Goal: Use online tool/utility: Utilize a website feature to perform a specific function

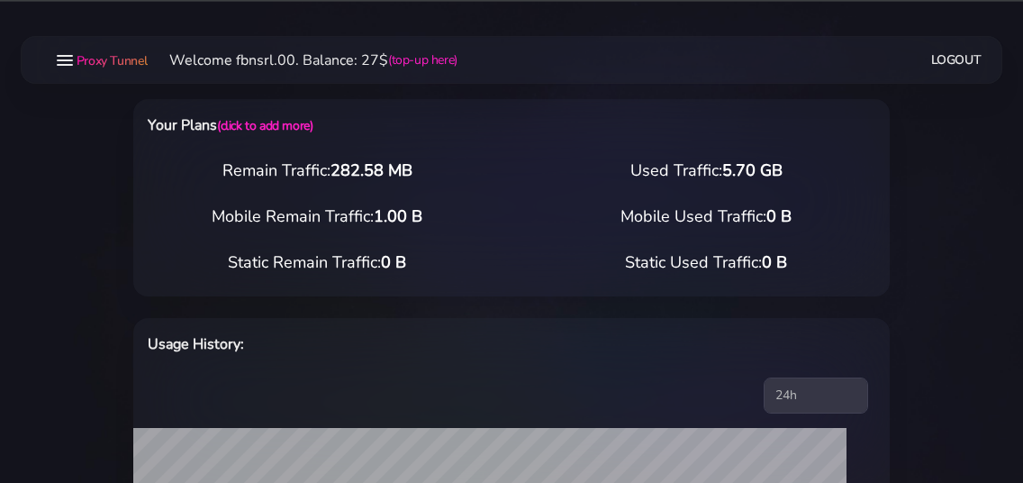
select select "static"
select select "IT"
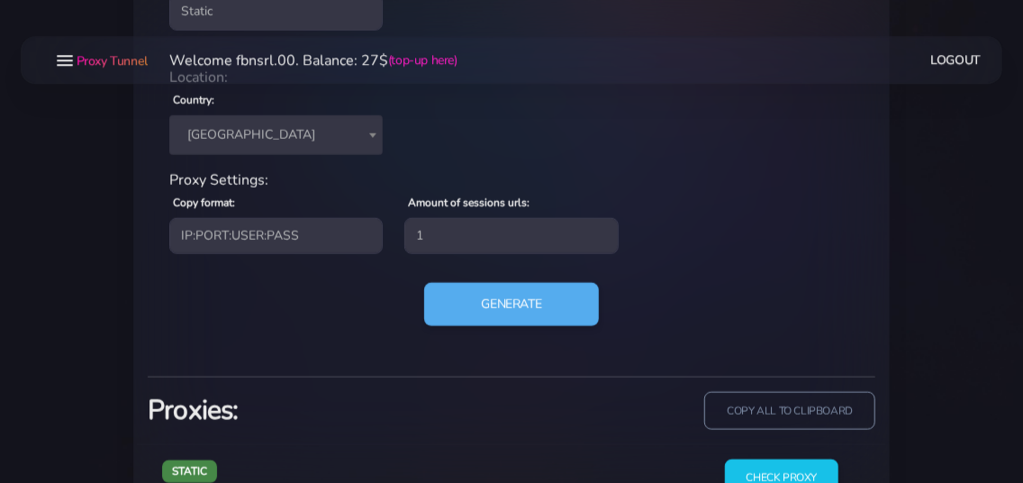
scroll to position [706, 0]
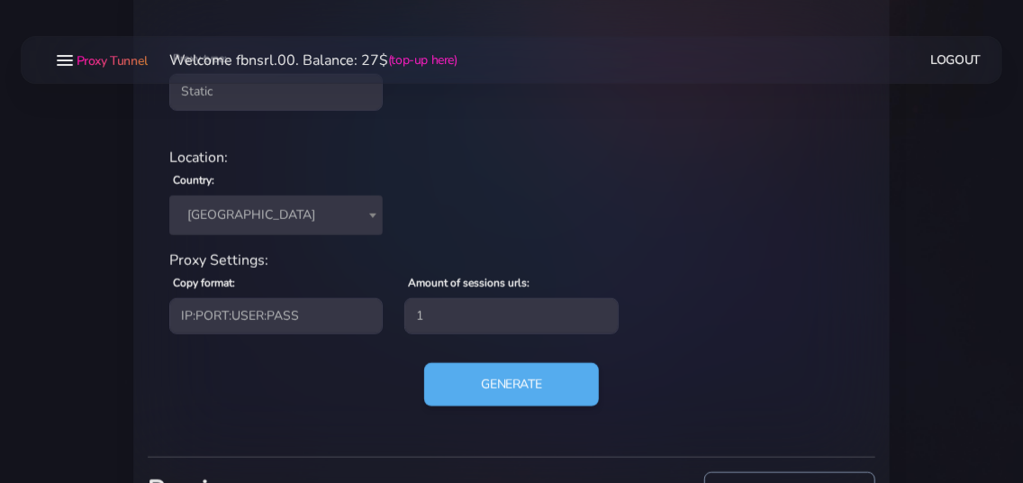
click at [241, 210] on span "[GEOGRAPHIC_DATA]" at bounding box center [276, 215] width 192 height 25
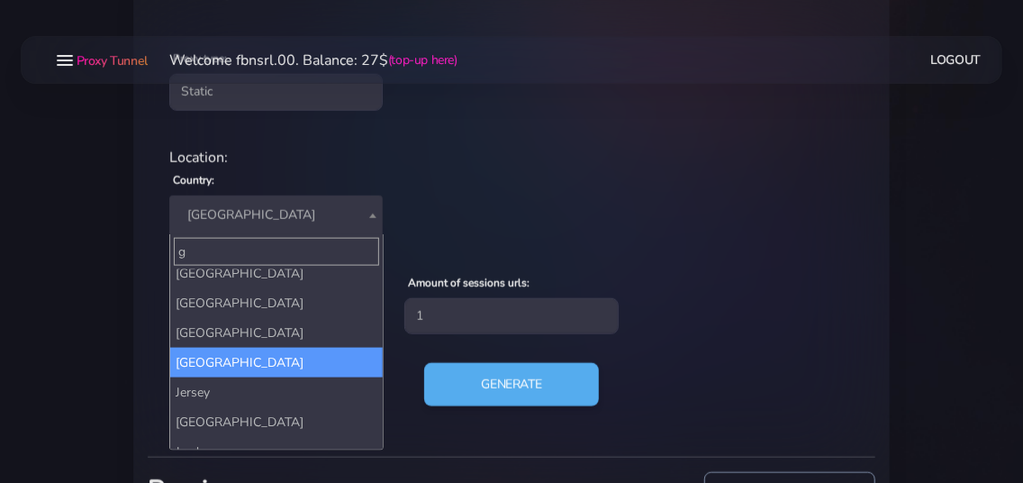
scroll to position [0, 0]
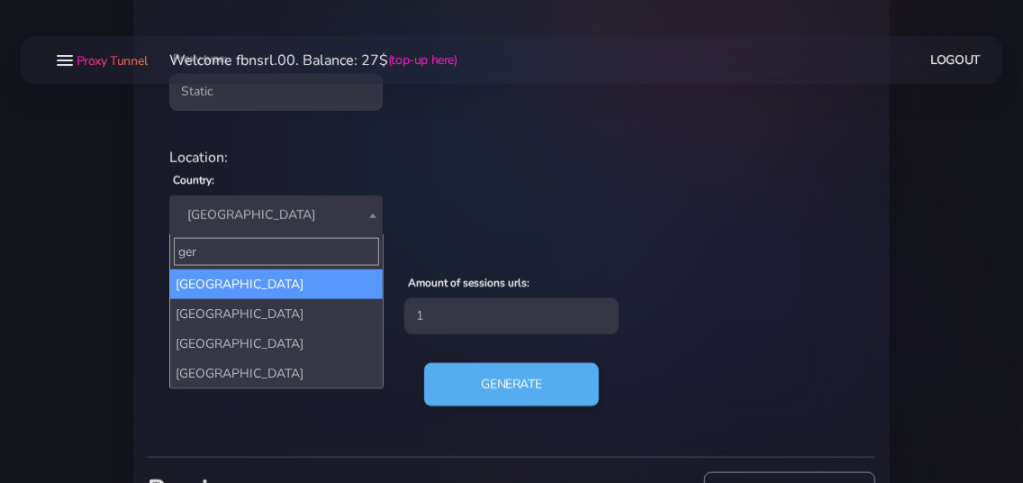
type input "ger"
select select "DE"
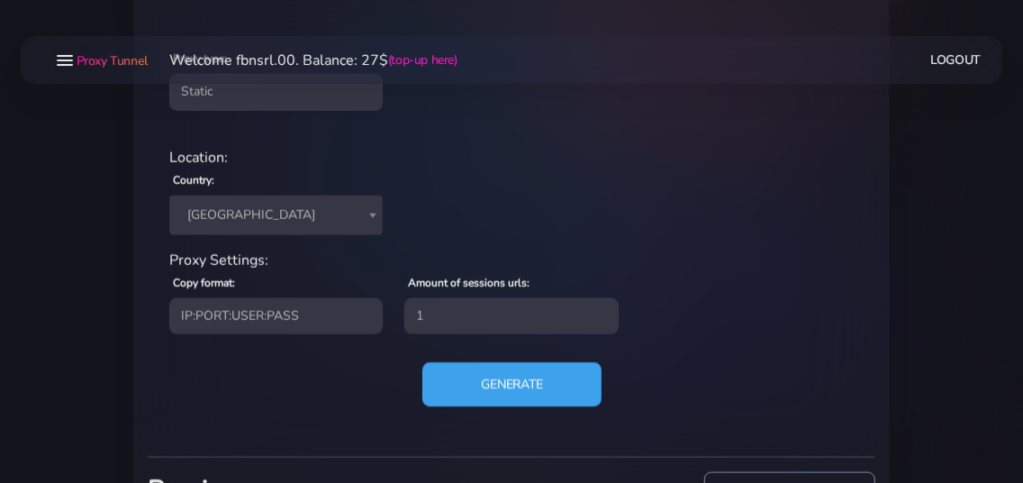
click at [468, 377] on button "Generate" at bounding box center [511, 384] width 179 height 44
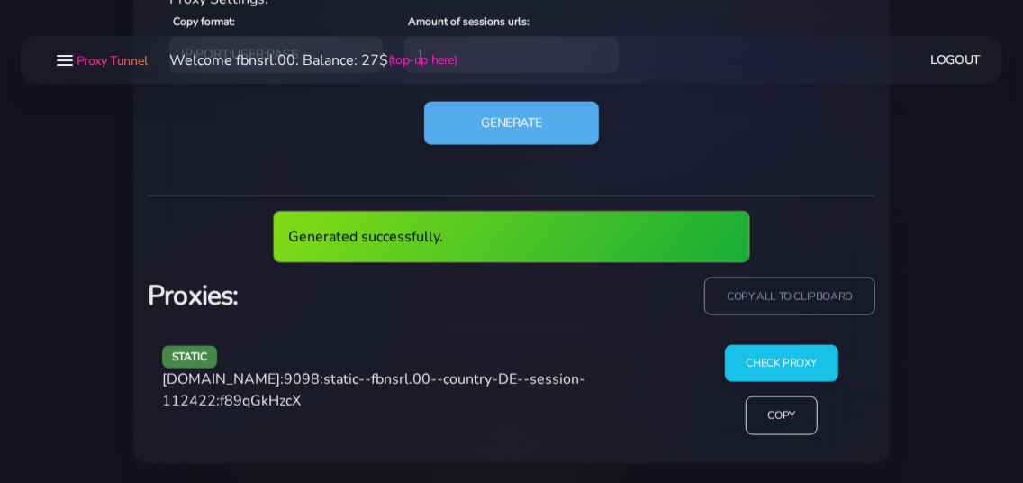
scroll to position [901, 0]
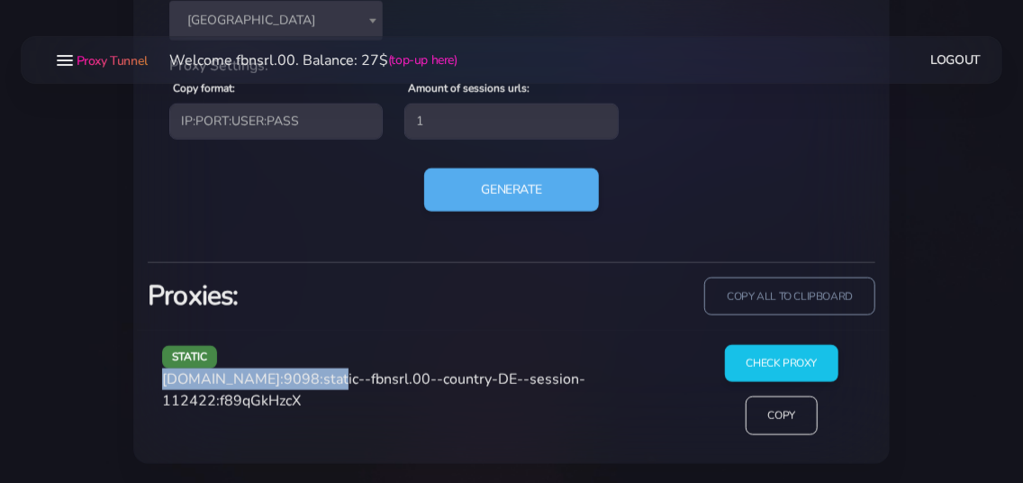
drag, startPoint x: 164, startPoint y: 378, endPoint x: 318, endPoint y: 375, distance: 154.1
click at [318, 377] on span "[DOMAIN_NAME]:9098:static--fbnsrl.00--country-DE--session-112422:f89qGkHzcX" at bounding box center [373, 389] width 423 height 41
copy span "[DOMAIN_NAME]:9098"
drag, startPoint x: 314, startPoint y: 372, endPoint x: 148, endPoint y: 374, distance: 166.7
click at [148, 374] on div "static [DOMAIN_NAME]:9098:static--fbnsrl.00--country-DE--session-112422:f89qGkH…" at bounding box center [511, 397] width 749 height 134
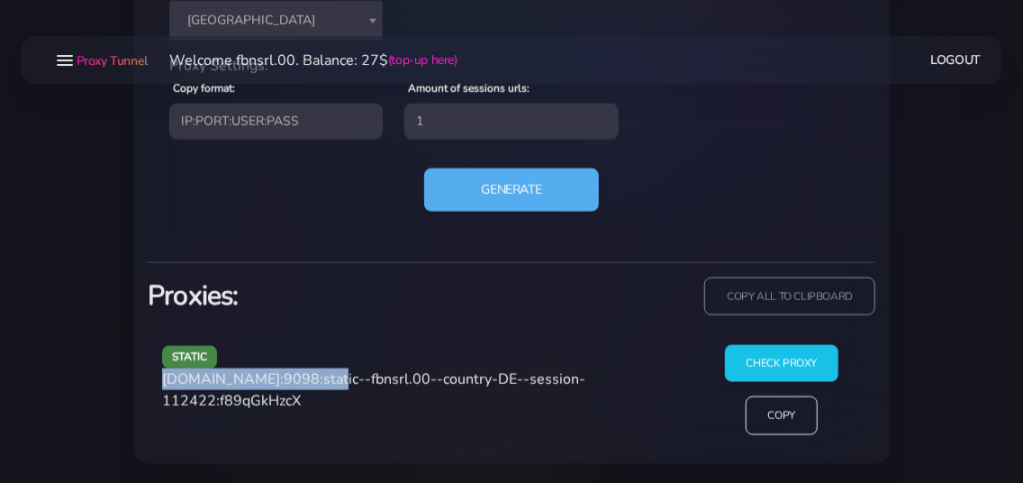
drag, startPoint x: 162, startPoint y: 377, endPoint x: 317, endPoint y: 383, distance: 155.1
click at [317, 383] on div "static [DOMAIN_NAME]:9098:static--fbnsrl.00--country-DE--session-112422:f89qGkH…" at bounding box center [421, 397] width 541 height 104
copy span "[DOMAIN_NAME]:9098"
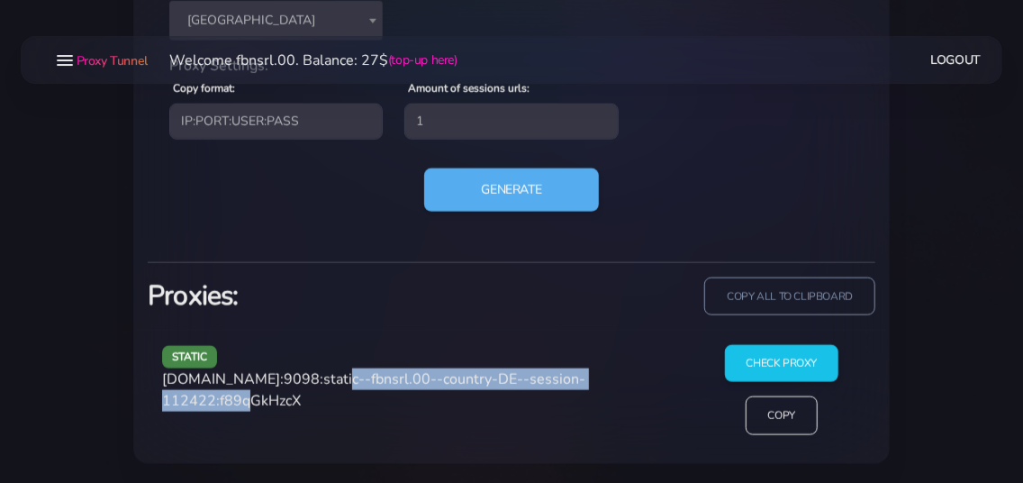
drag, startPoint x: 325, startPoint y: 378, endPoint x: 264, endPoint y: 404, distance: 66.2
click at [264, 404] on span "[DOMAIN_NAME]:9098:static--fbnsrl.00--country-DE--session-112422:f89qGkHzcX" at bounding box center [373, 389] width 423 height 41
copy span "static--fbnsrl.00--country-DE--session-112422"
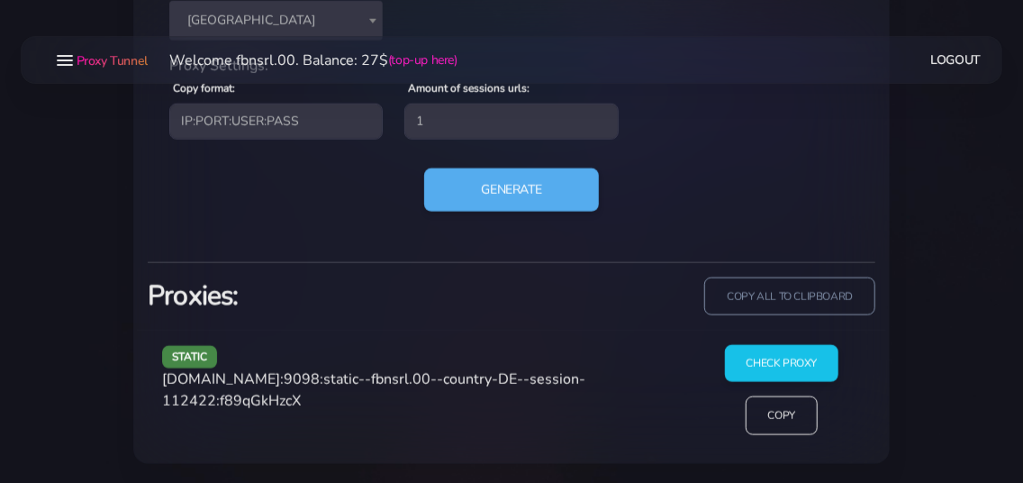
click at [307, 402] on span "[DOMAIN_NAME]:9098:static--fbnsrl.00--country-DE--session-112422:f89qGkHzcX" at bounding box center [373, 389] width 423 height 41
copy span "f89qGkHzcX"
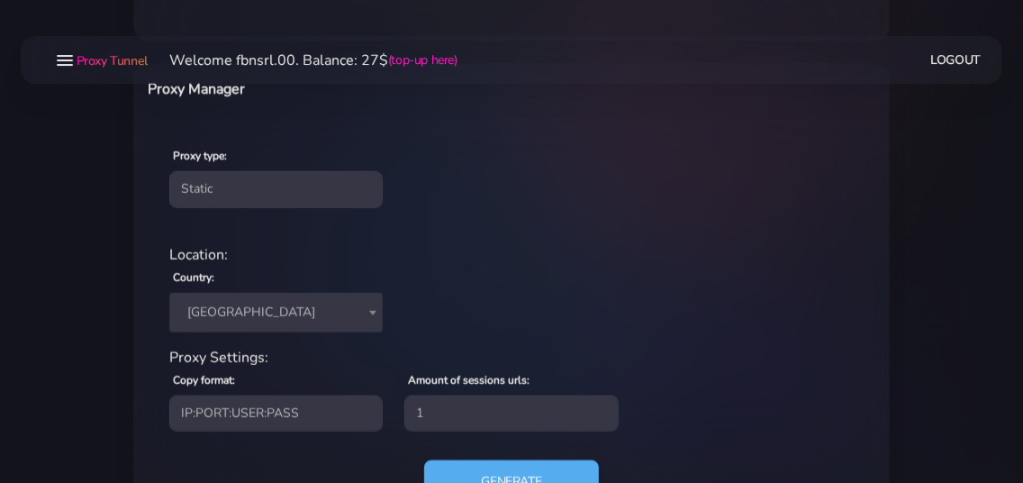
click at [244, 302] on span "[GEOGRAPHIC_DATA]" at bounding box center [276, 312] width 192 height 25
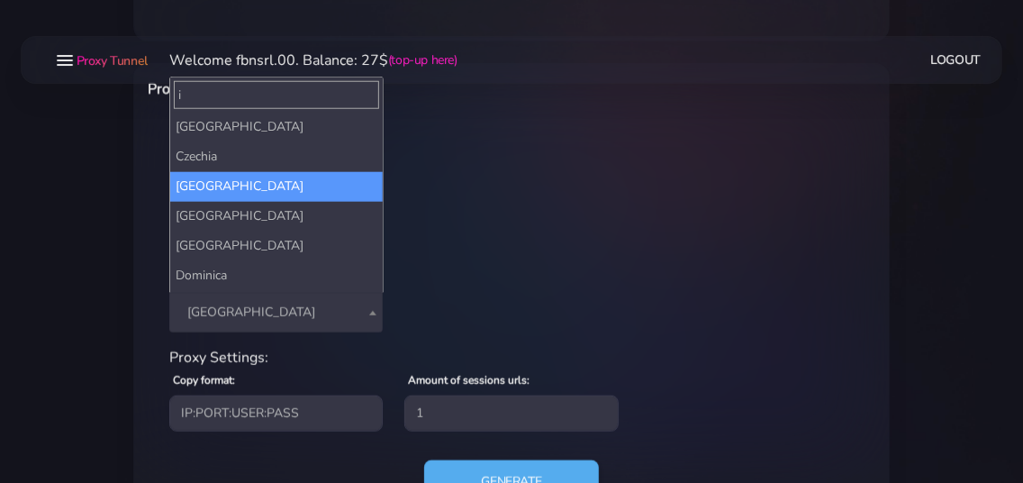
scroll to position [0, 0]
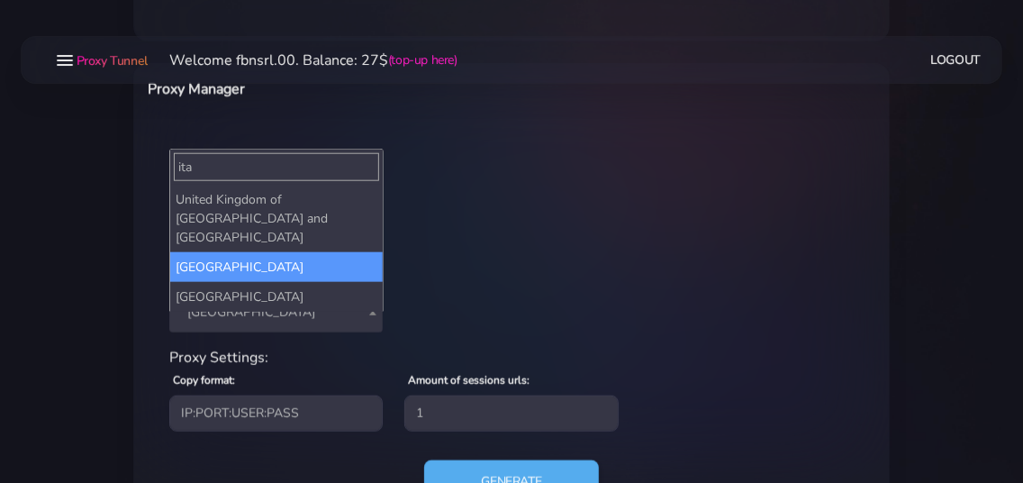
type input "ita"
select select "IT"
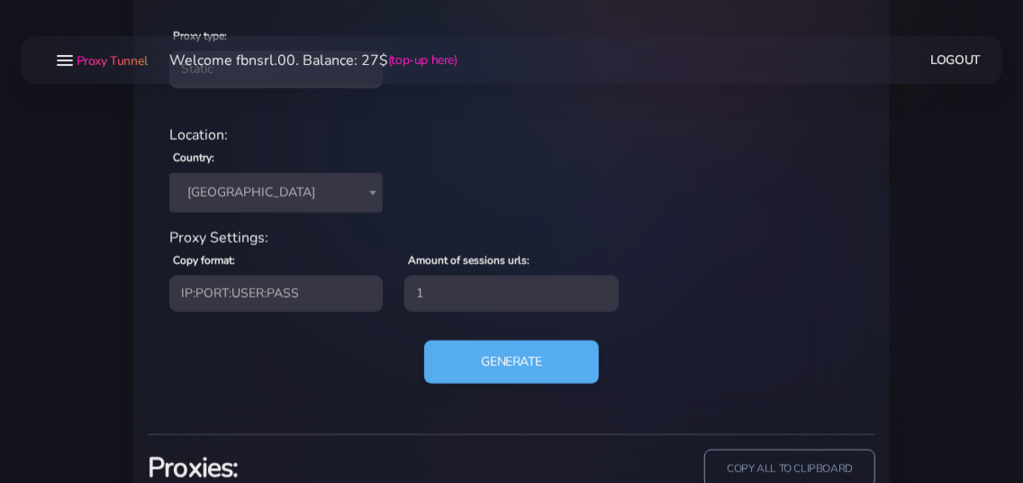
scroll to position [901, 0]
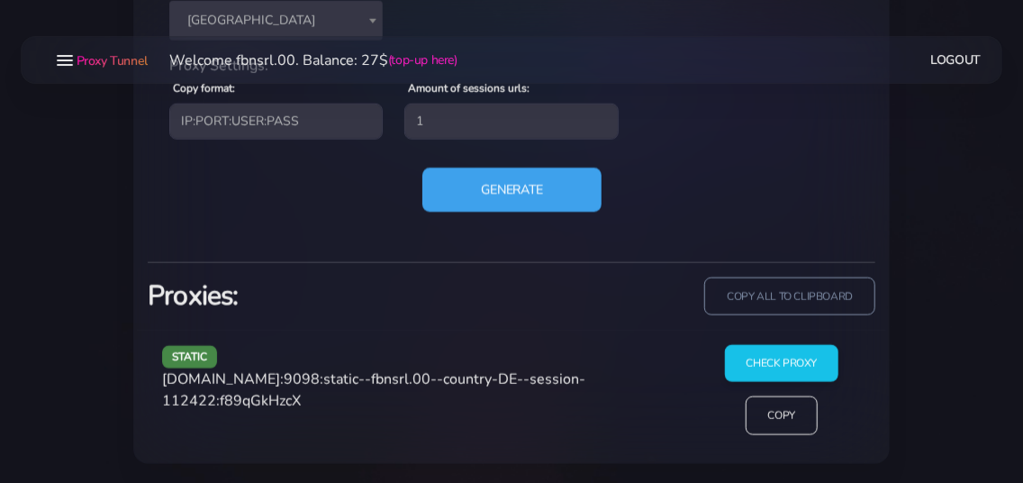
click at [498, 195] on button "Generate" at bounding box center [511, 190] width 179 height 44
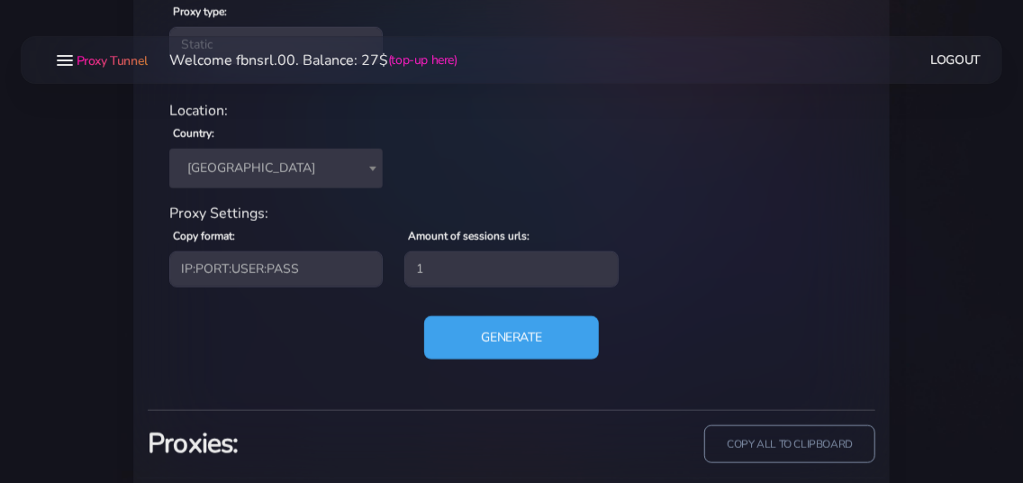
scroll to position [609, 0]
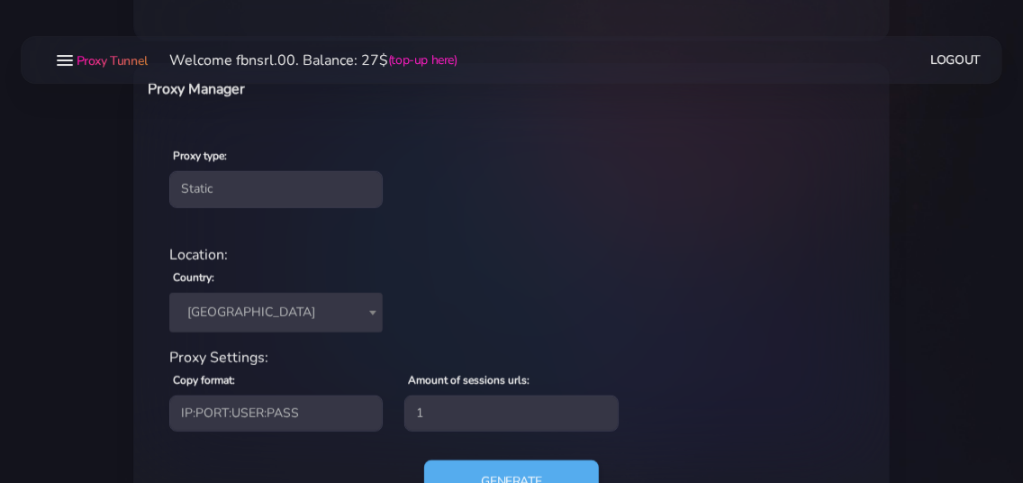
click at [244, 310] on span "[GEOGRAPHIC_DATA]" at bounding box center [276, 312] width 192 height 25
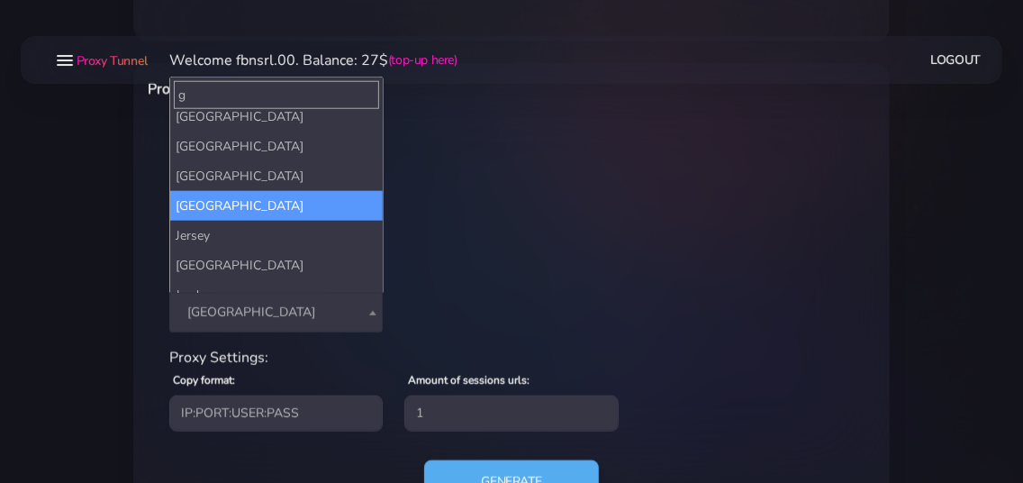
scroll to position [0, 0]
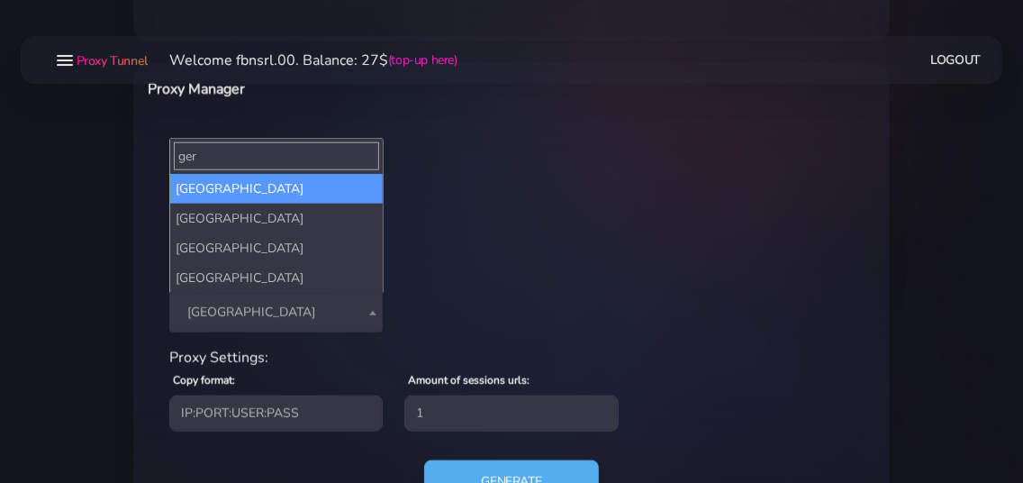
type input "ger"
select select "DE"
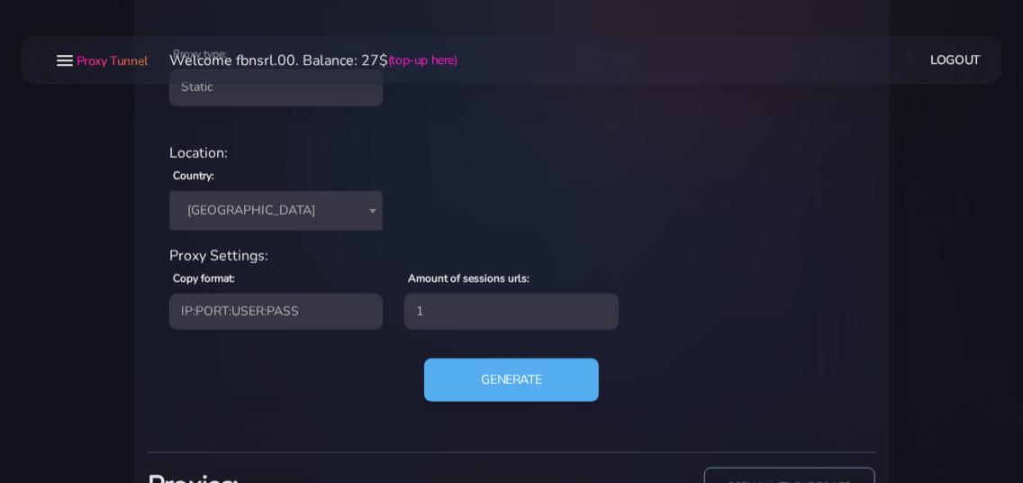
scroll to position [804, 0]
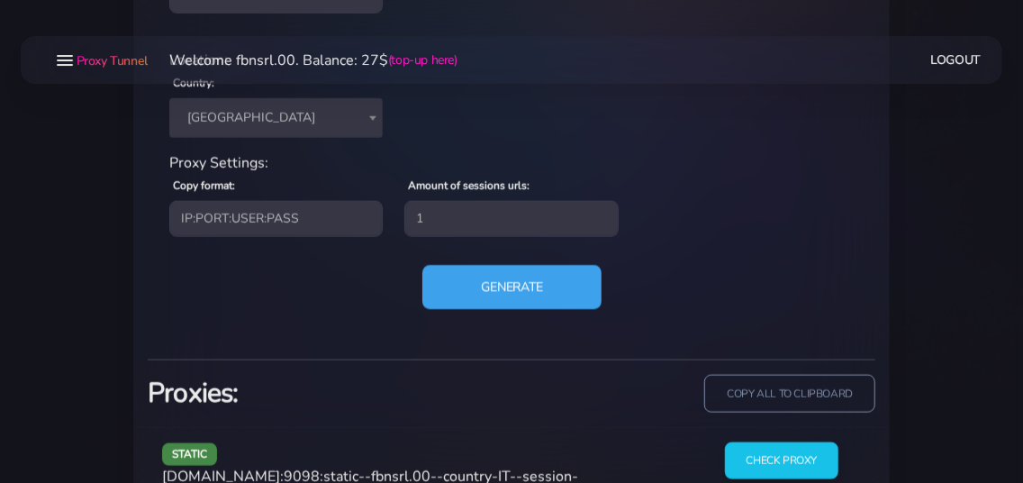
click at [507, 277] on button "Generate" at bounding box center [511, 287] width 179 height 44
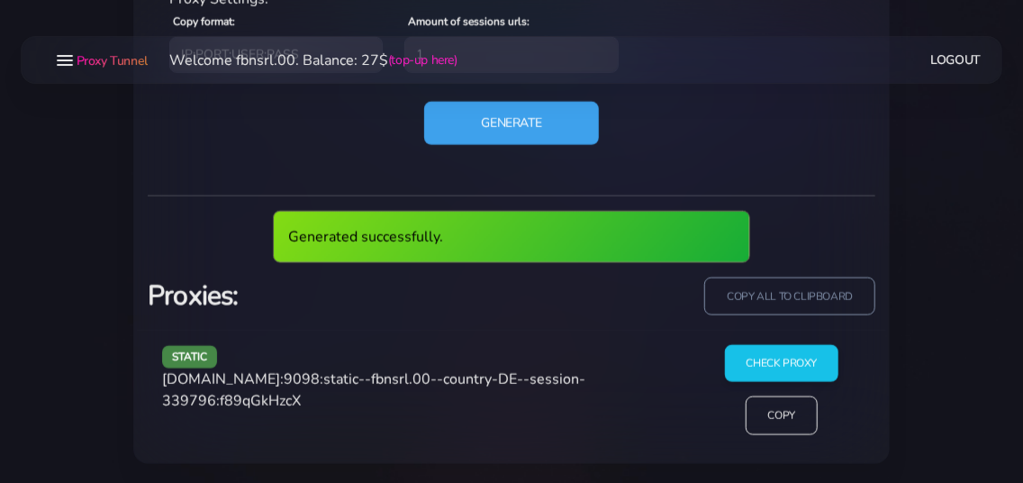
scroll to position [901, 0]
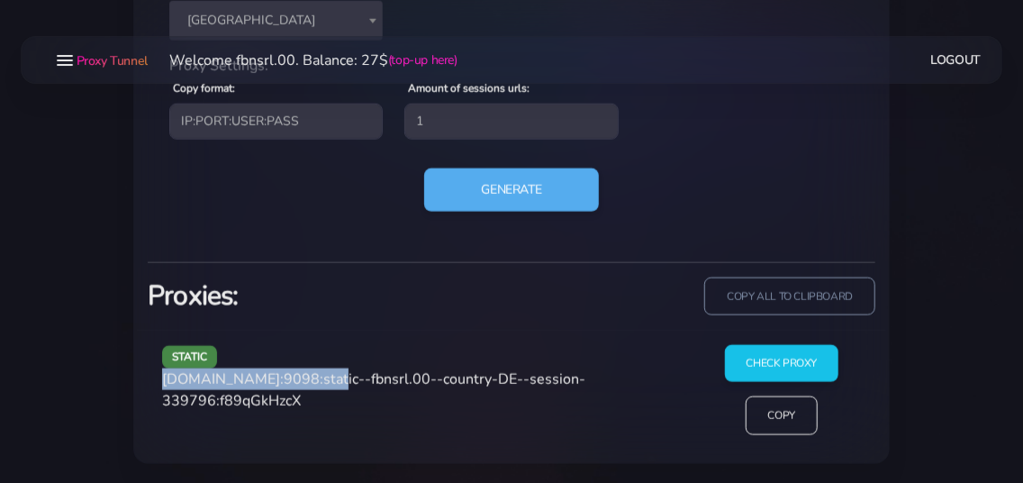
drag, startPoint x: 164, startPoint y: 382, endPoint x: 321, endPoint y: 382, distance: 156.7
click at [321, 382] on span "[DOMAIN_NAME]:9098:static--fbnsrl.00--country-DE--session-339796:f89qGkHzcX" at bounding box center [373, 389] width 423 height 41
copy span "[DOMAIN_NAME]:9098"
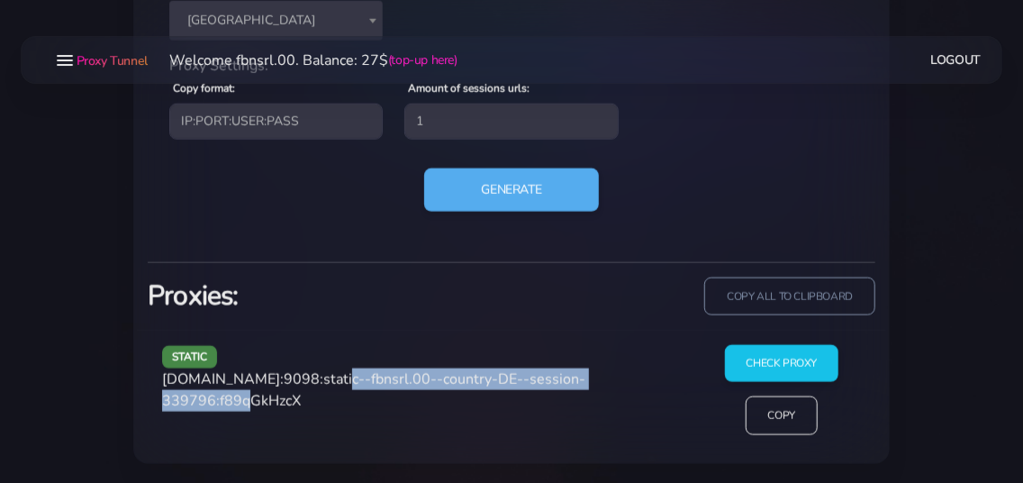
drag, startPoint x: 324, startPoint y: 377, endPoint x: 267, endPoint y: 410, distance: 66.6
click at [267, 410] on div "static [DOMAIN_NAME]:9098:static--fbnsrl.00--country-DE--session-339796:f89qGkH…" at bounding box center [421, 397] width 541 height 104
copy span "static--fbnsrl.00--country-DE--session-339796"
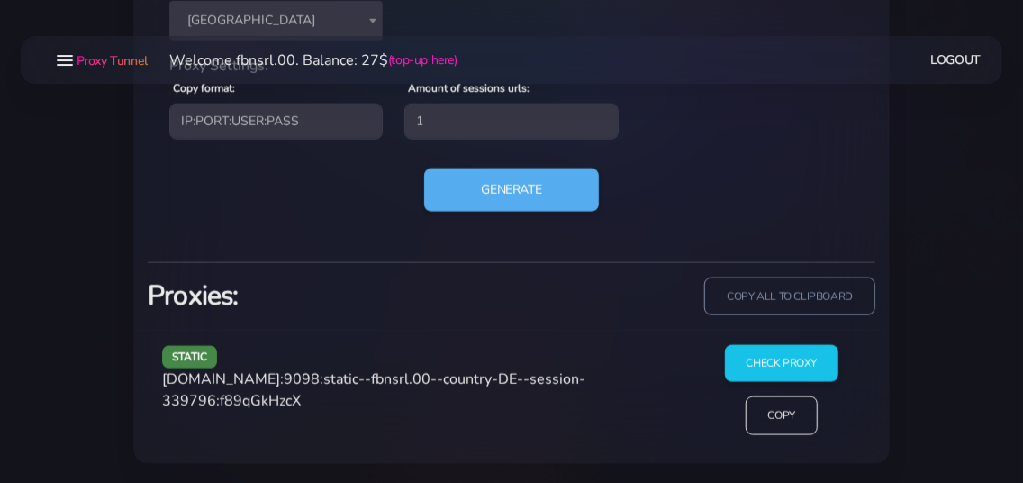
click at [317, 399] on span "[DOMAIN_NAME]:9098:static--fbnsrl.00--country-DE--session-339796:f89qGkHzcX" at bounding box center [373, 389] width 423 height 41
copy span "f89qGkHzcX"
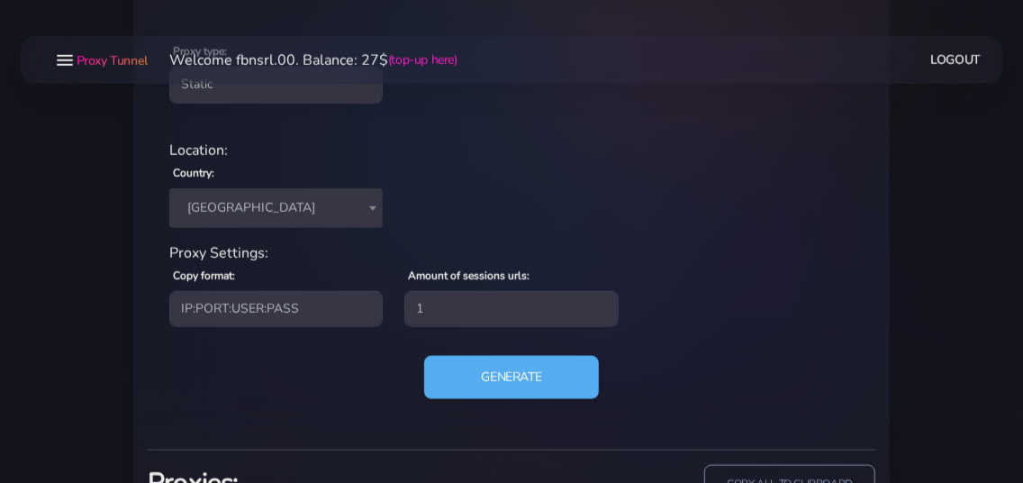
scroll to position [706, 0]
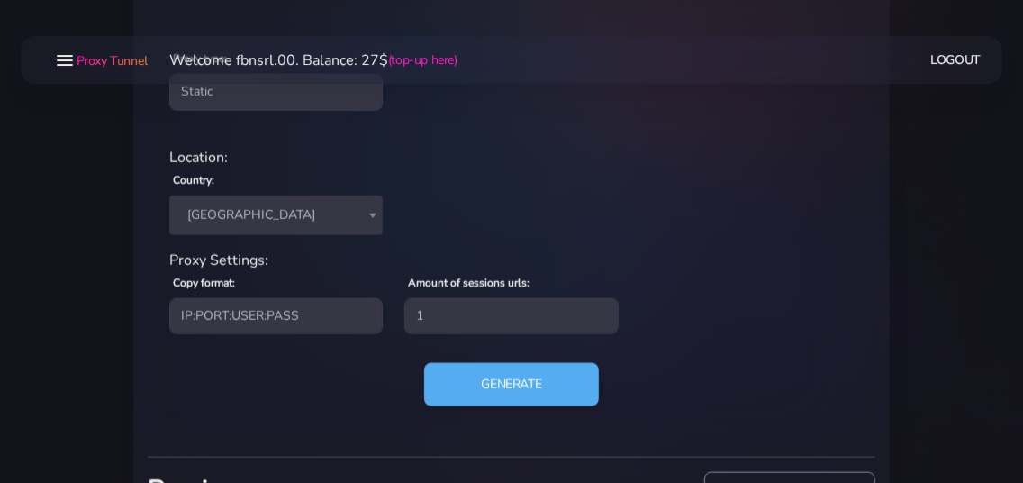
click at [259, 220] on span "[GEOGRAPHIC_DATA]" at bounding box center [276, 215] width 192 height 25
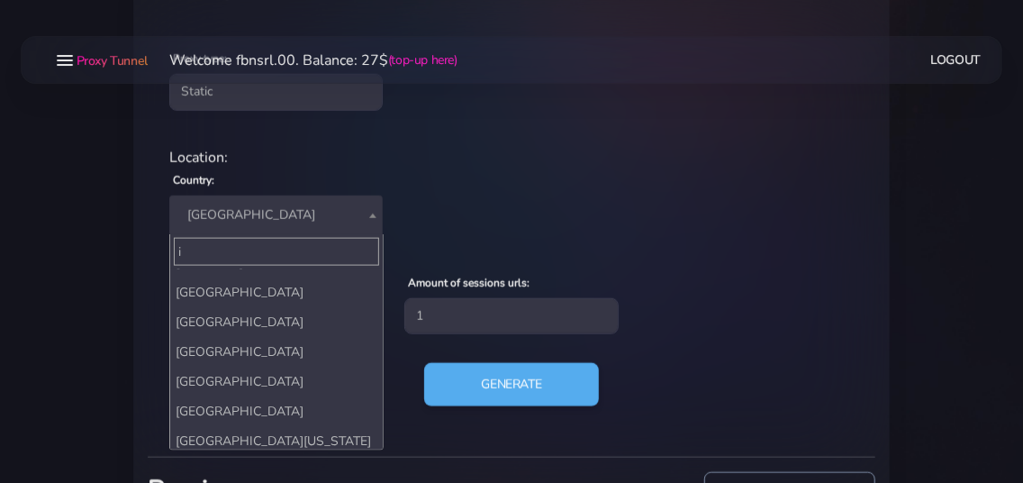
scroll to position [0, 0]
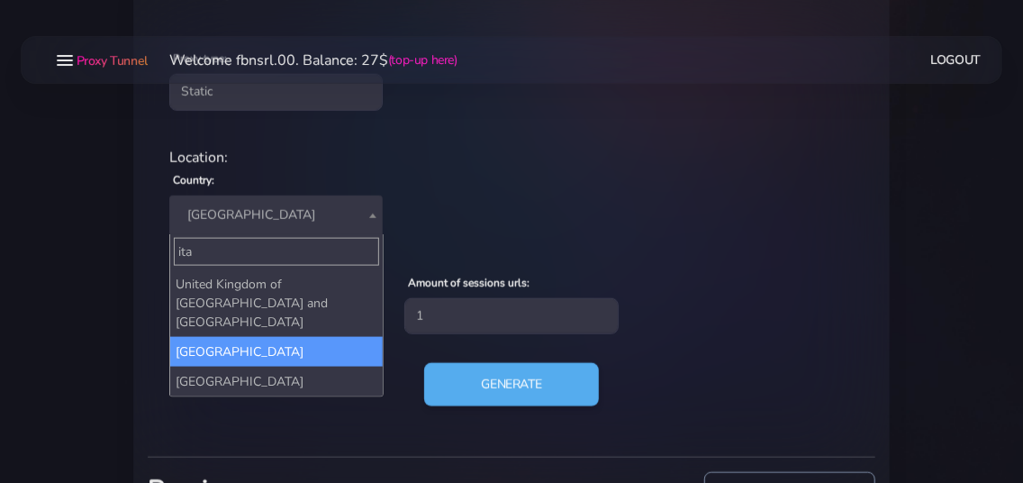
type input "ita"
select select "IT"
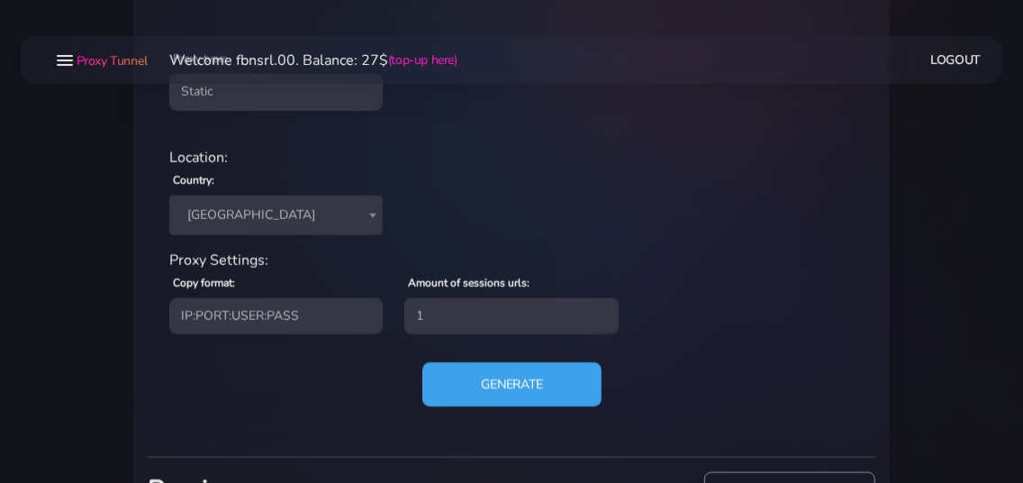
click at [504, 375] on button "Generate" at bounding box center [511, 384] width 179 height 44
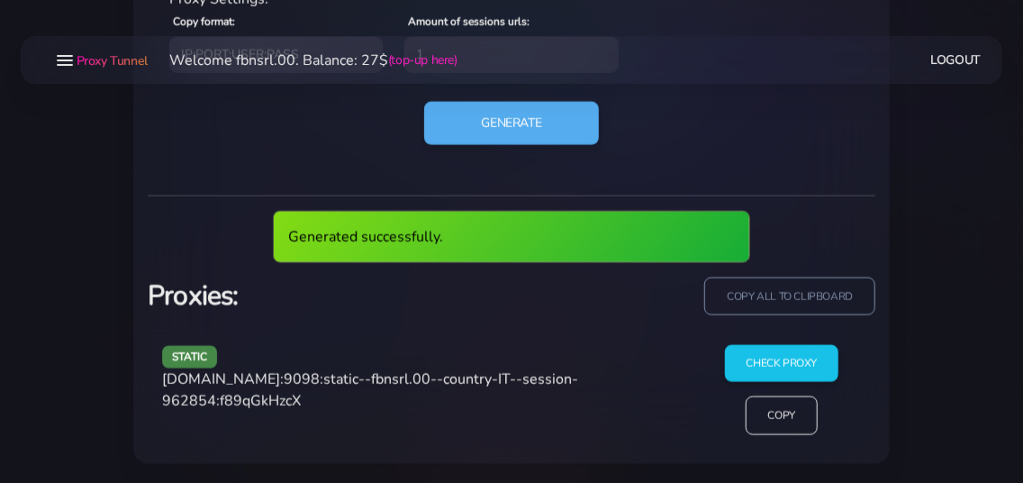
scroll to position [901, 0]
